Goal: Navigation & Orientation: Find specific page/section

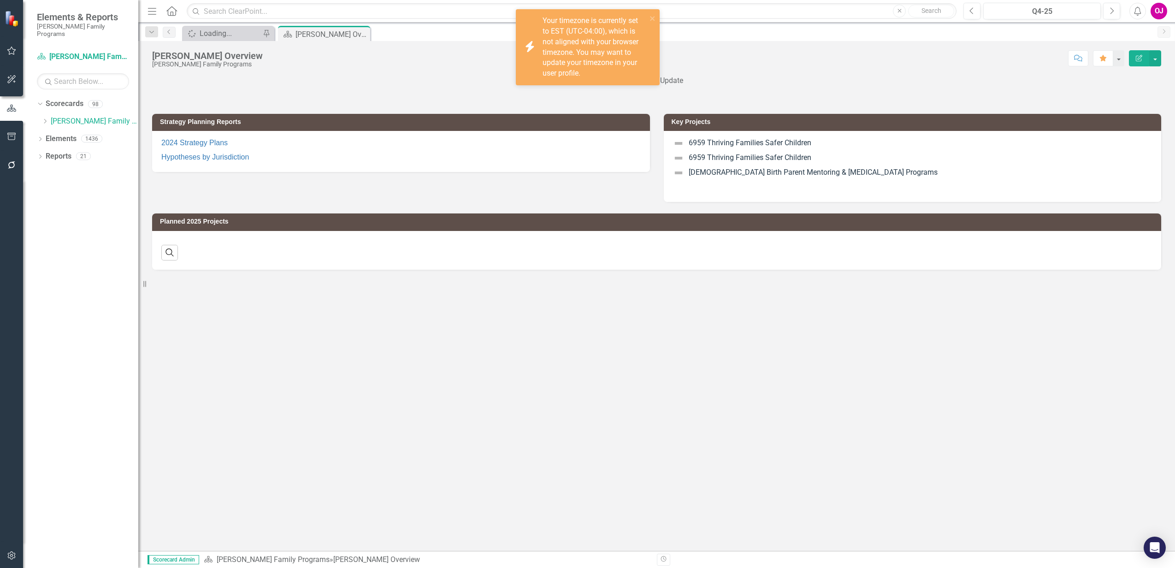
click at [45, 116] on div "Dropdown [PERSON_NAME] Family Programs Dropdown Strategic Consulting 1 00000 Na…" at bounding box center [89, 123] width 97 height 18
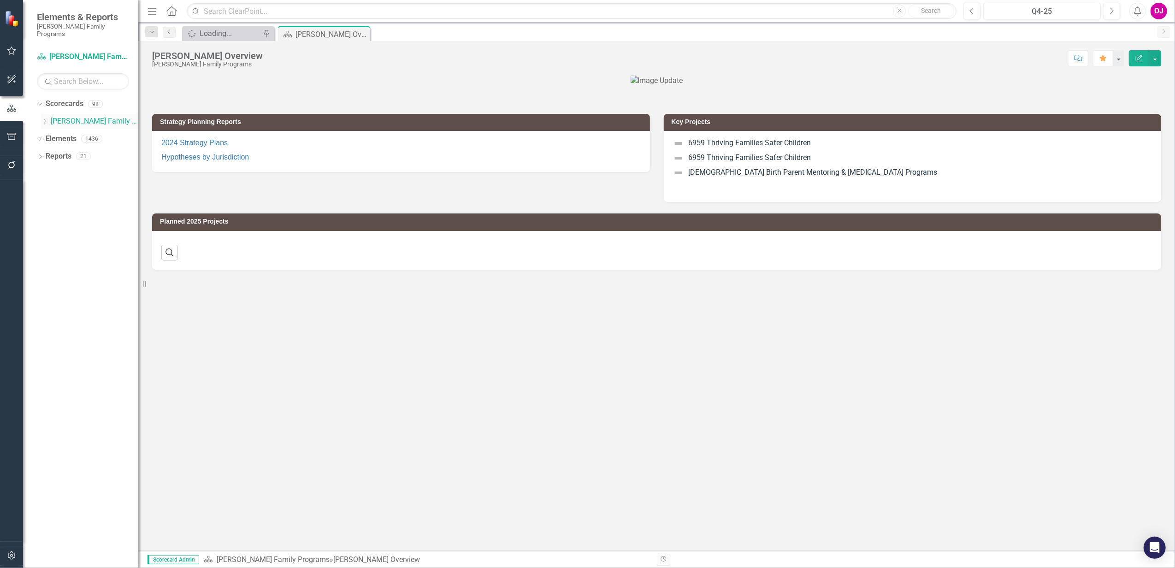
click at [44, 118] on icon "Dropdown" at bounding box center [44, 121] width 7 height 6
click at [54, 153] on icon "Dropdown" at bounding box center [54, 156] width 7 height 6
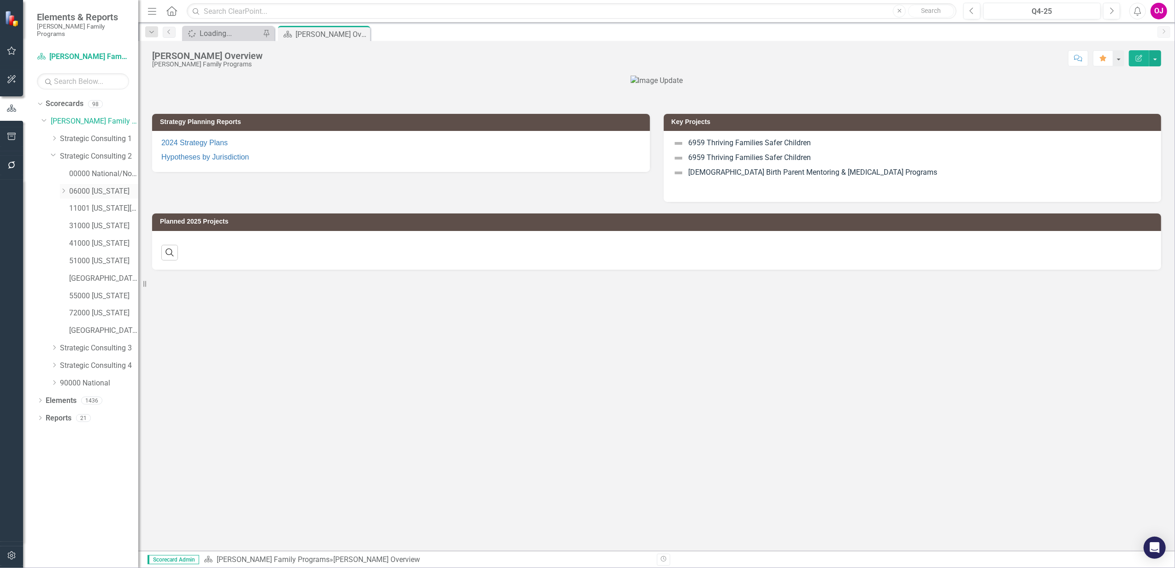
click at [77, 186] on link "06000 [US_STATE]" at bounding box center [103, 191] width 69 height 11
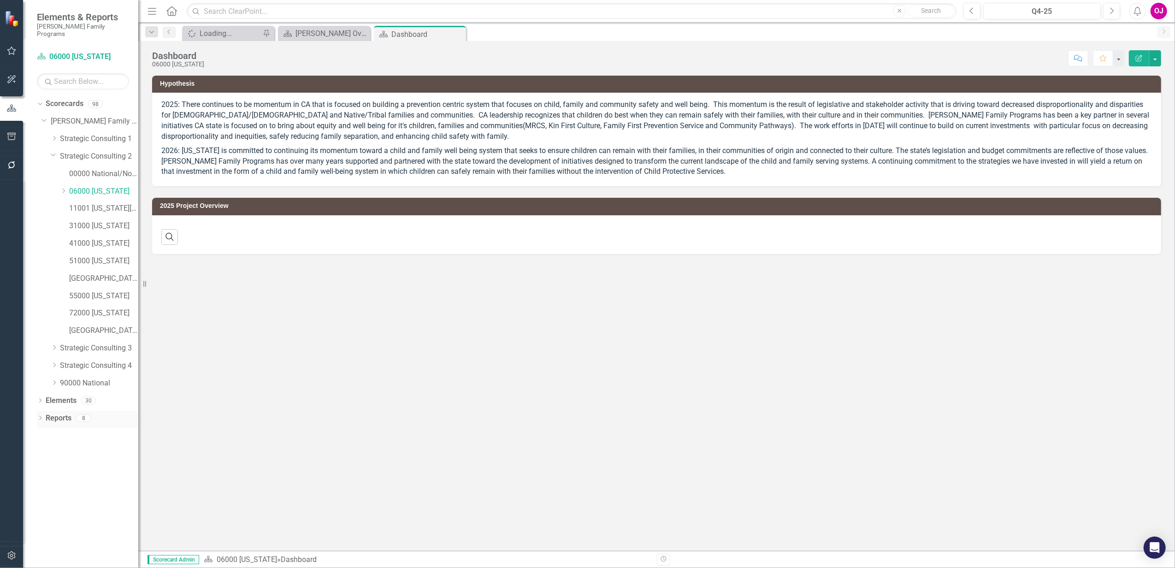
click at [41, 416] on icon "Dropdown" at bounding box center [40, 418] width 6 height 5
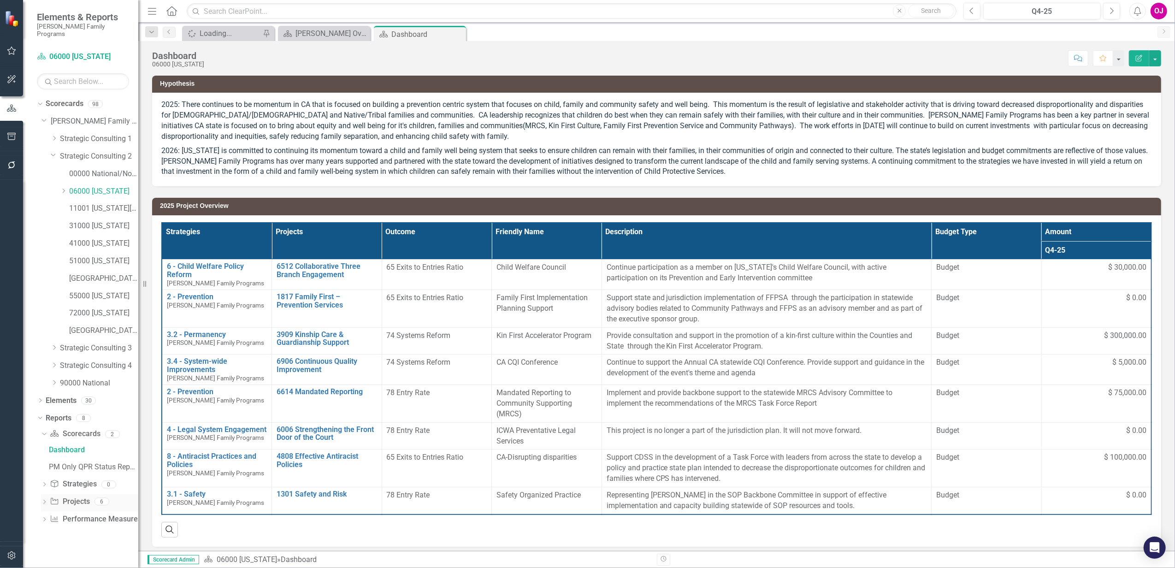
click at [45, 499] on div "Dropdown" at bounding box center [44, 503] width 6 height 8
click at [96, 481] on div "2025 Project Overview" at bounding box center [93, 485] width 89 height 8
